Goal: Transaction & Acquisition: Purchase product/service

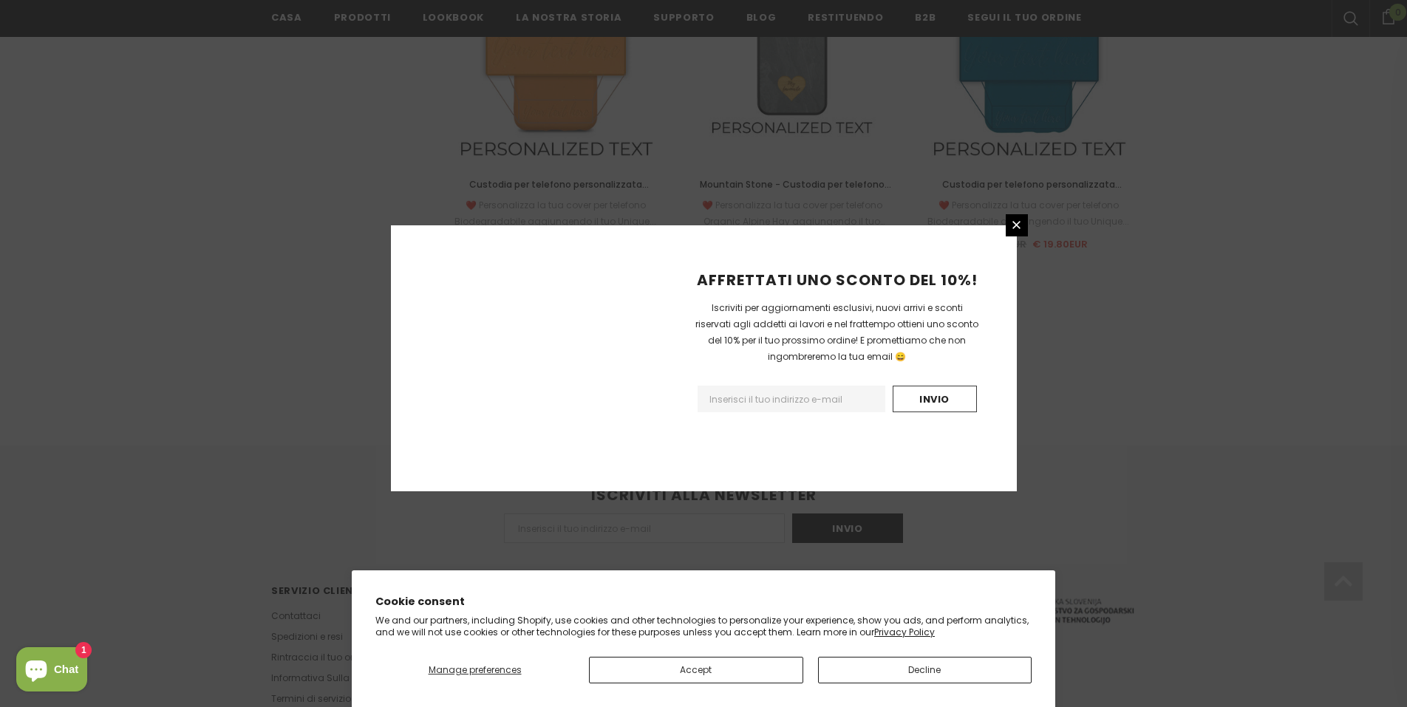
scroll to position [1630, 0]
